Goal: Information Seeking & Learning: Find specific page/section

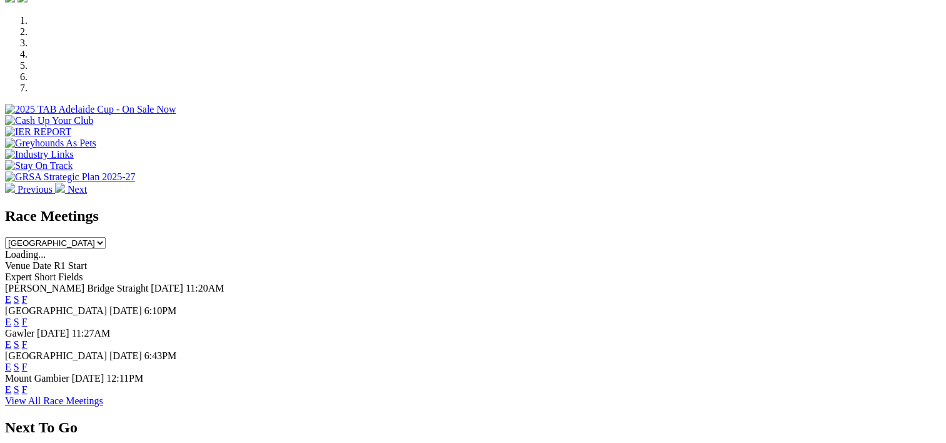
scroll to position [381, 0]
click at [628, 293] on div "E S F" at bounding box center [473, 298] width 936 height 11
click at [28, 293] on link "F" at bounding box center [25, 298] width 6 height 11
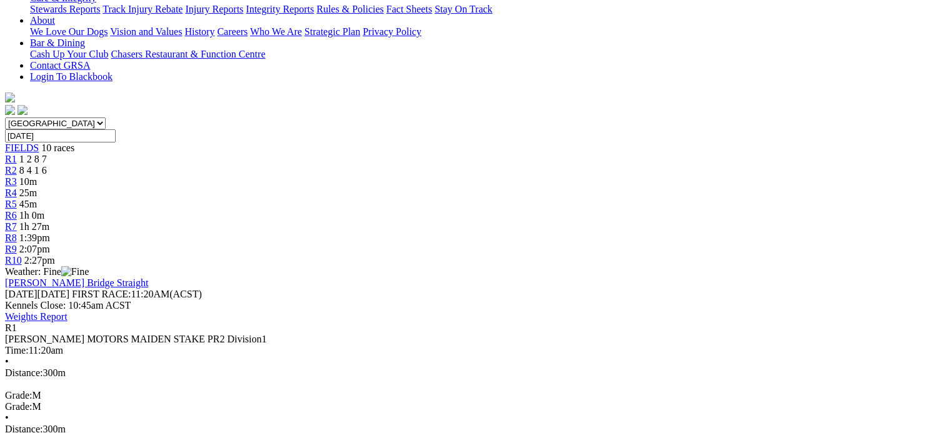
scroll to position [290, 0]
